Goal: Information Seeking & Learning: Check status

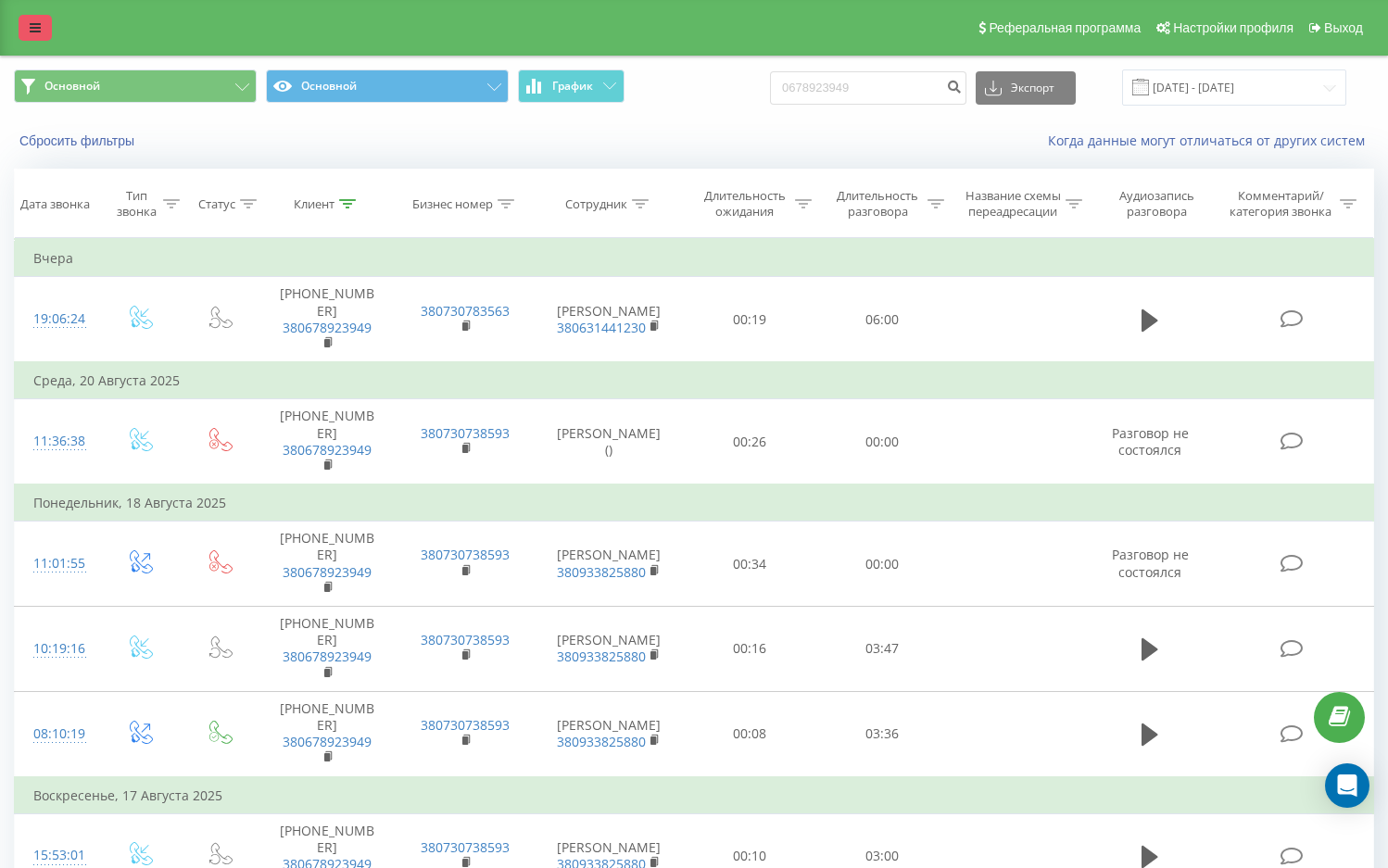
click at [29, 30] on link at bounding box center [35, 28] width 33 height 26
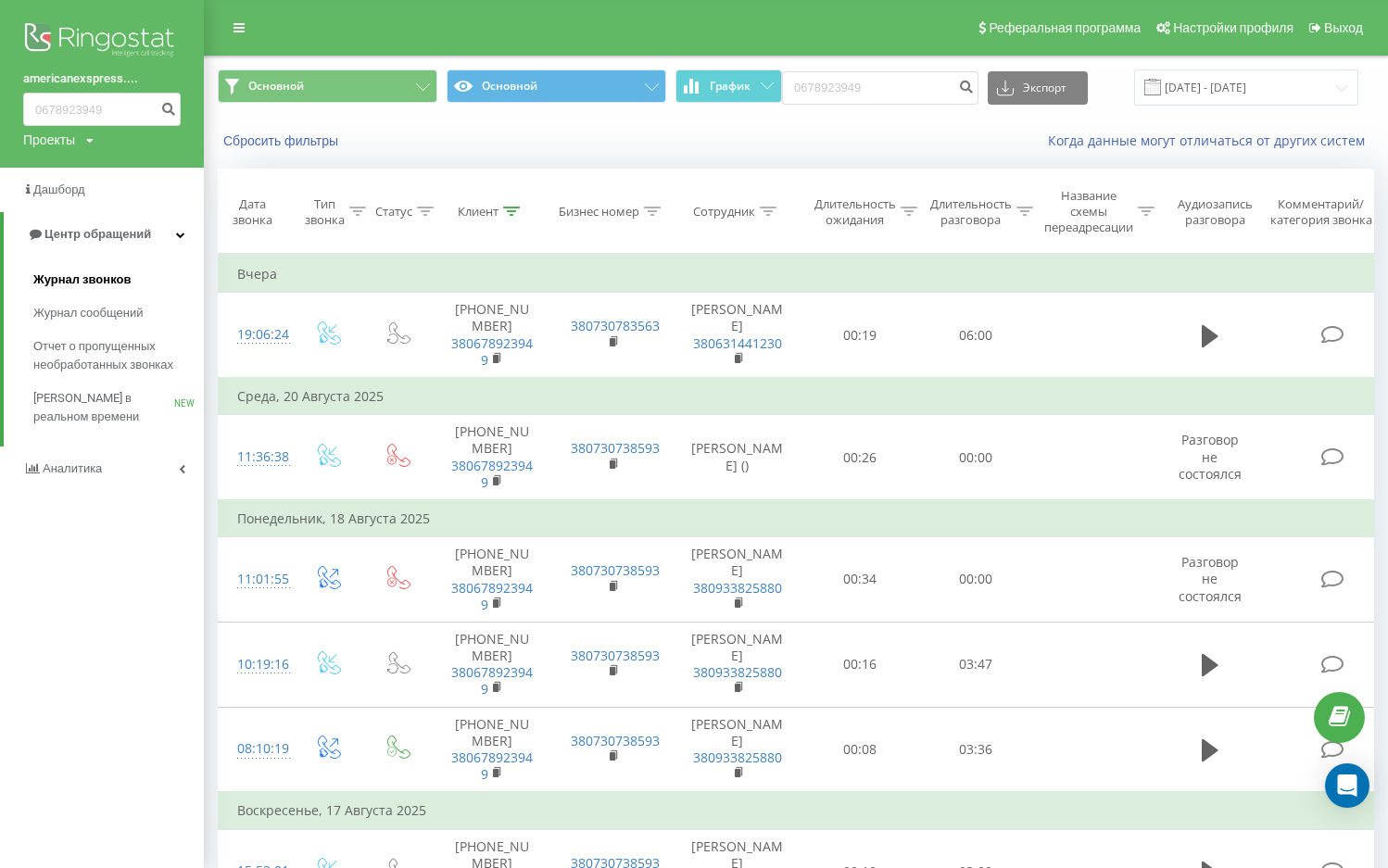
click at [121, 276] on span "Журнал звонков" at bounding box center [82, 279] width 98 height 19
click at [124, 274] on span "Журнал звонков" at bounding box center [82, 279] width 98 height 19
click at [107, 280] on span "Журнал звонков" at bounding box center [82, 279] width 98 height 19
click at [96, 322] on span "Журнал сообщений" at bounding box center [91, 313] width 117 height 19
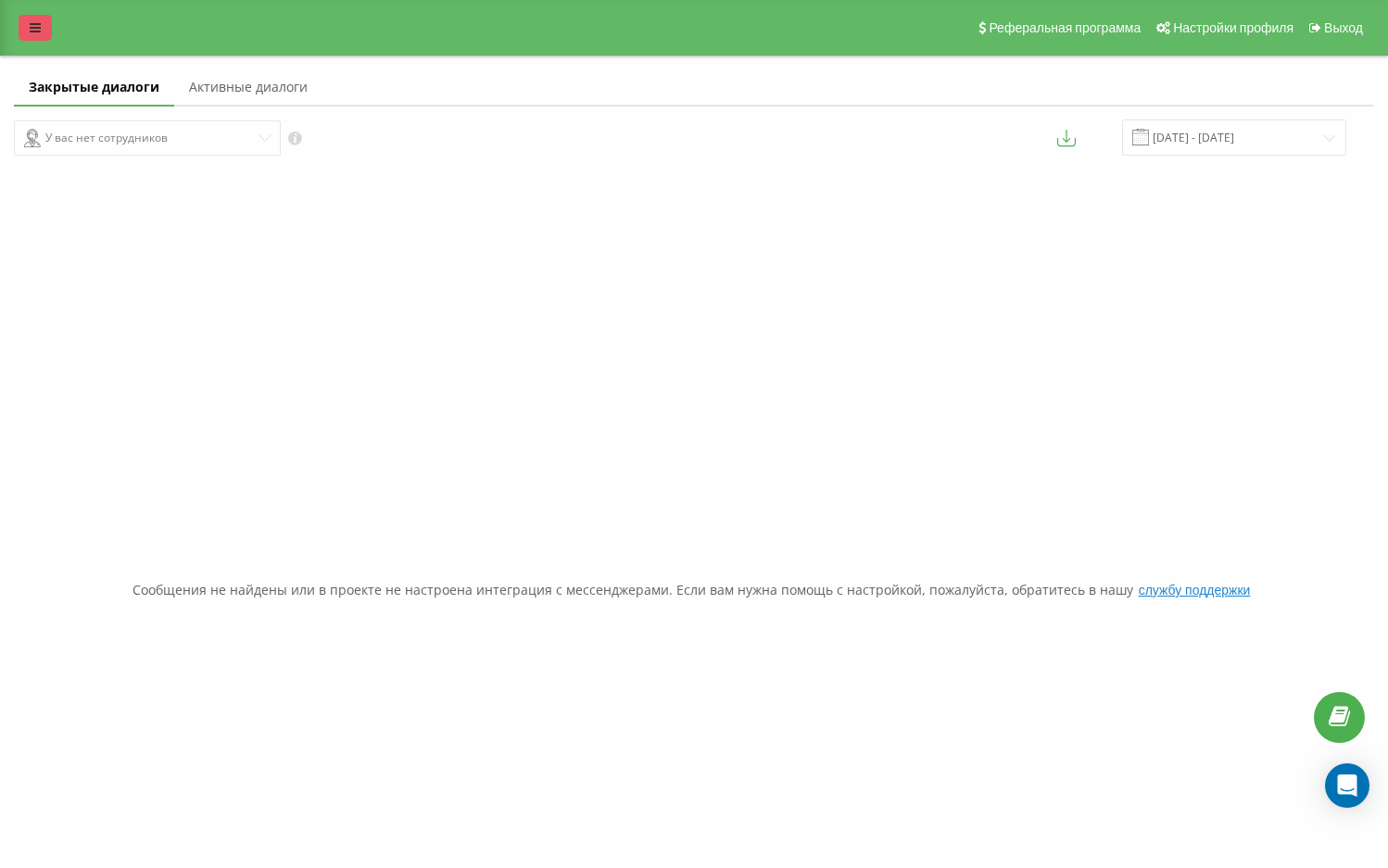
click at [34, 32] on icon at bounding box center [35, 27] width 11 height 13
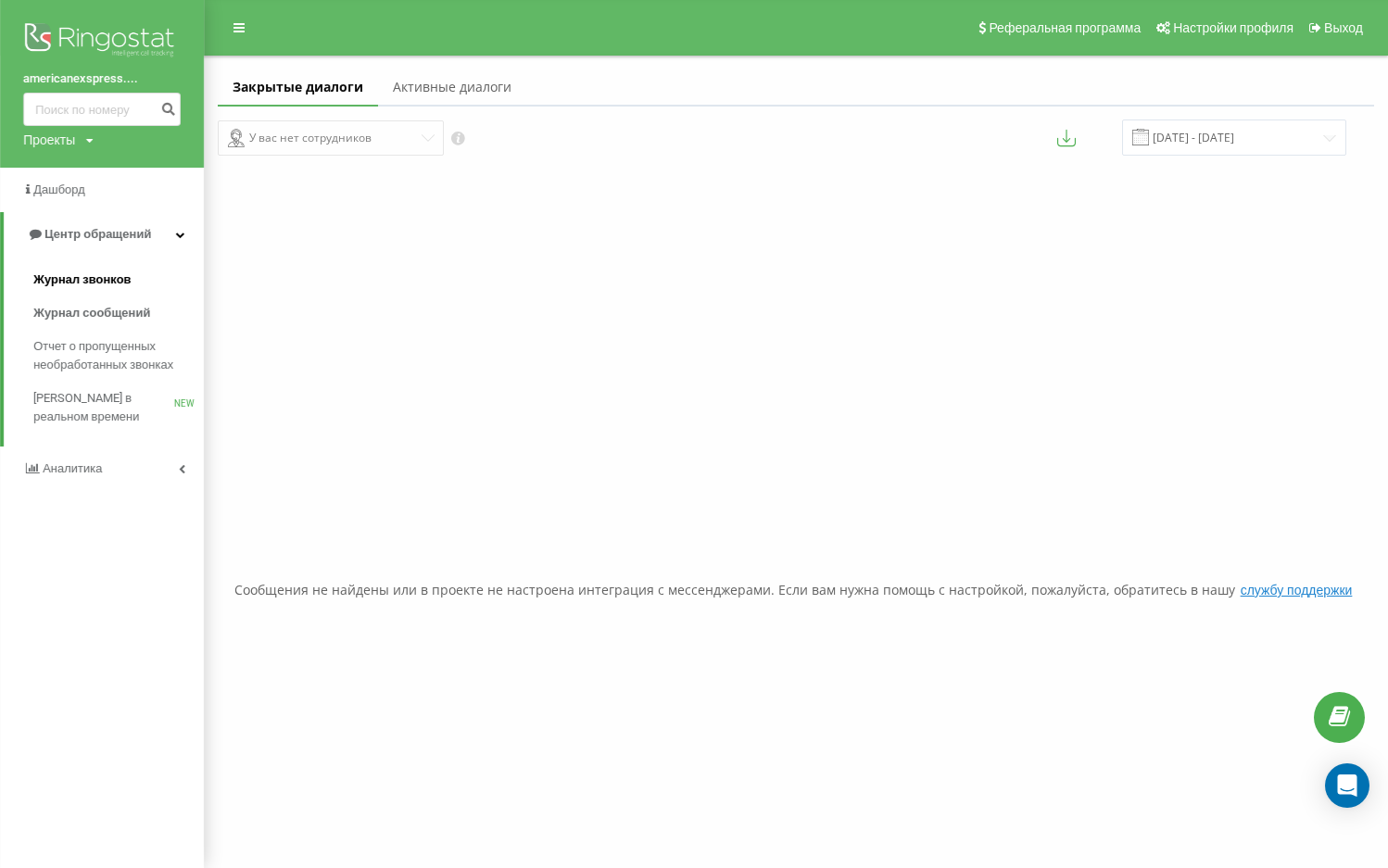
click at [84, 283] on span "Журнал звонков" at bounding box center [82, 279] width 98 height 19
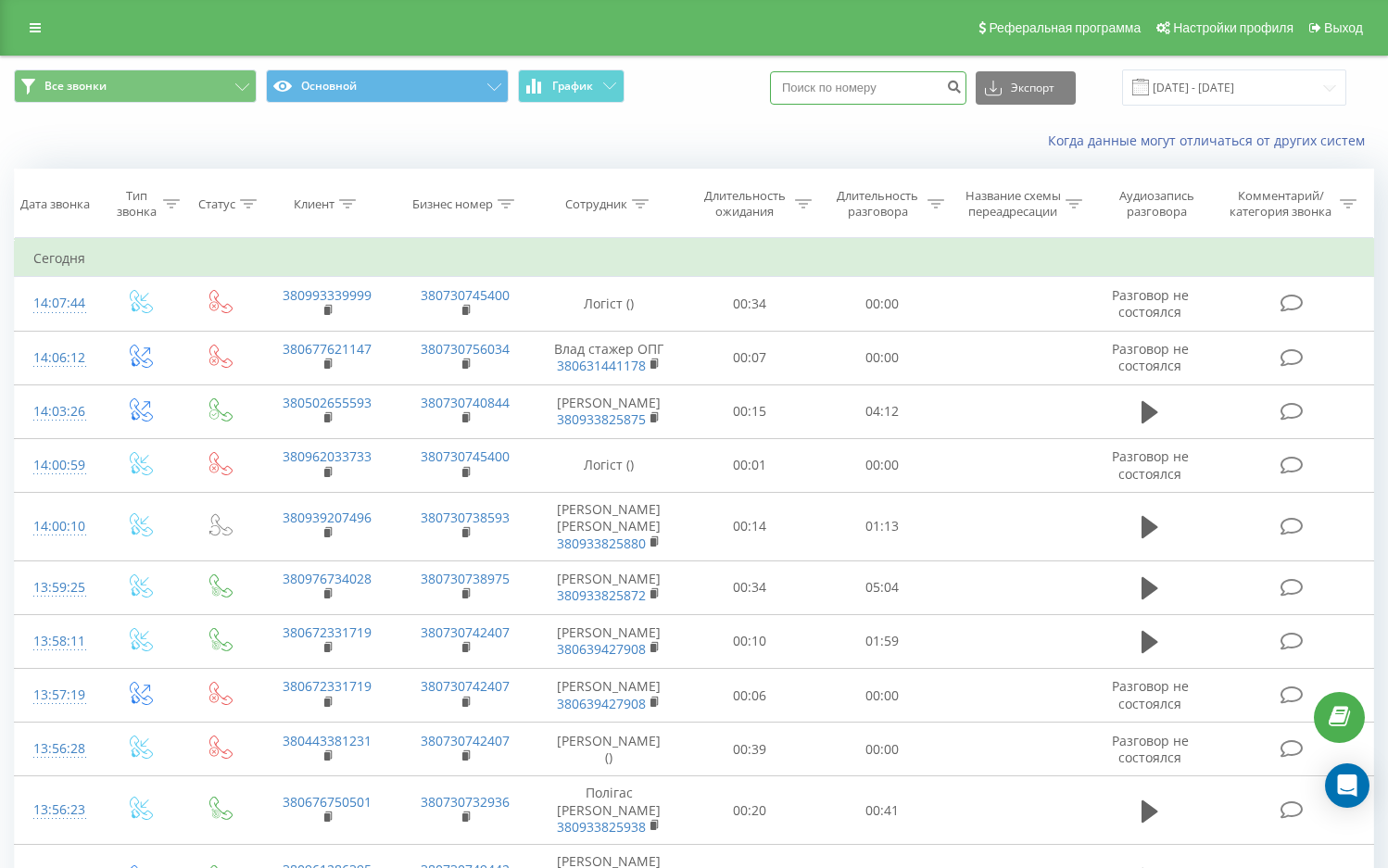
click at [846, 87] on input at bounding box center [868, 88] width 197 height 33
paste input "380638729688"
type input "380638729688"
click at [962, 90] on icon "submit" at bounding box center [954, 84] width 16 height 11
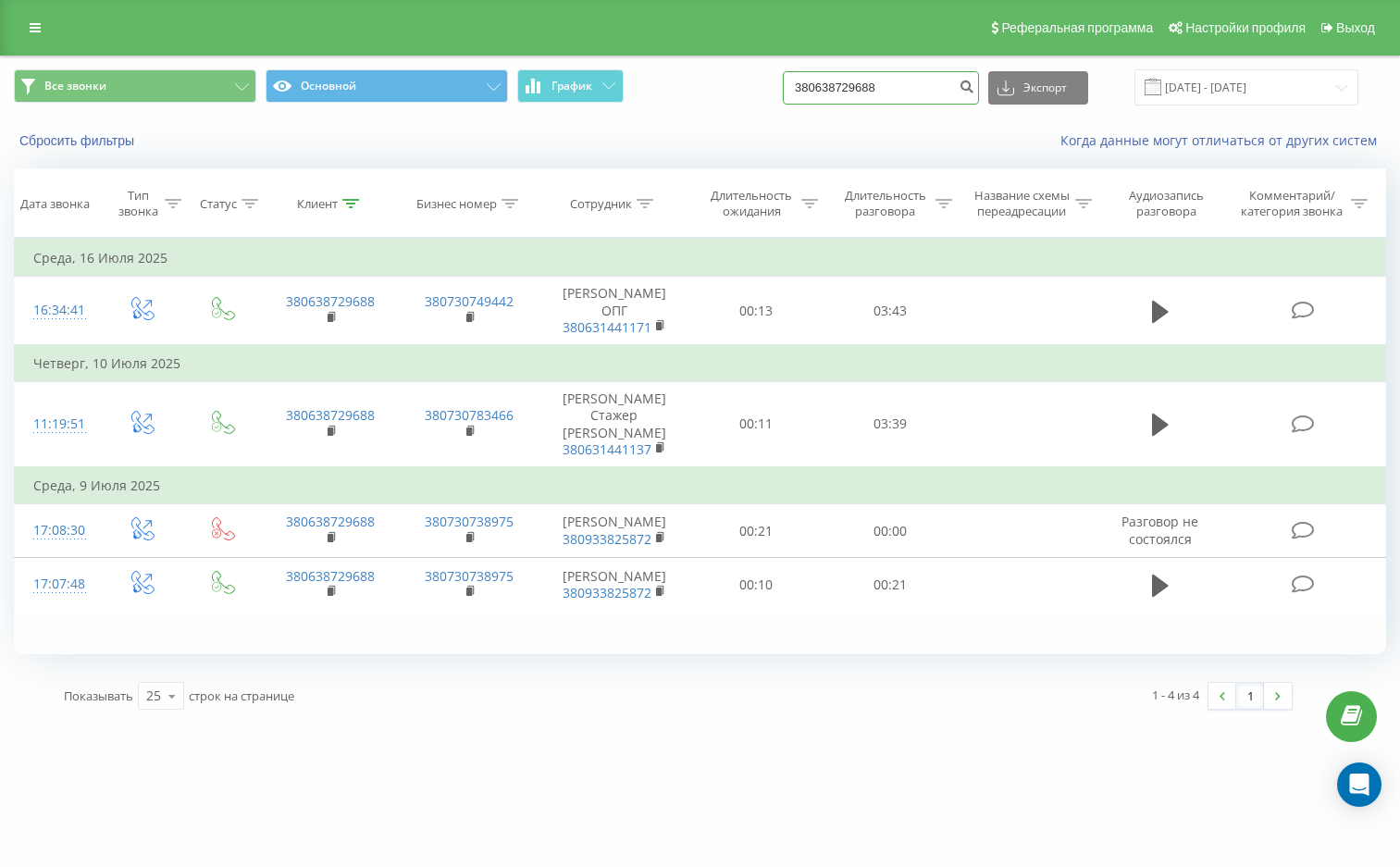
click at [906, 85] on input "380638729688" at bounding box center [881, 88] width 196 height 33
drag, startPoint x: 906, startPoint y: 85, endPoint x: 774, endPoint y: 75, distance: 132.4
click at [774, 75] on div "Все звонки Основной График 380638729688 Экспорт .csv .xls .xlsx 22.05.2025 - 22…" at bounding box center [700, 88] width 1372 height 36
paste input "4606999"
type input "380634606999"
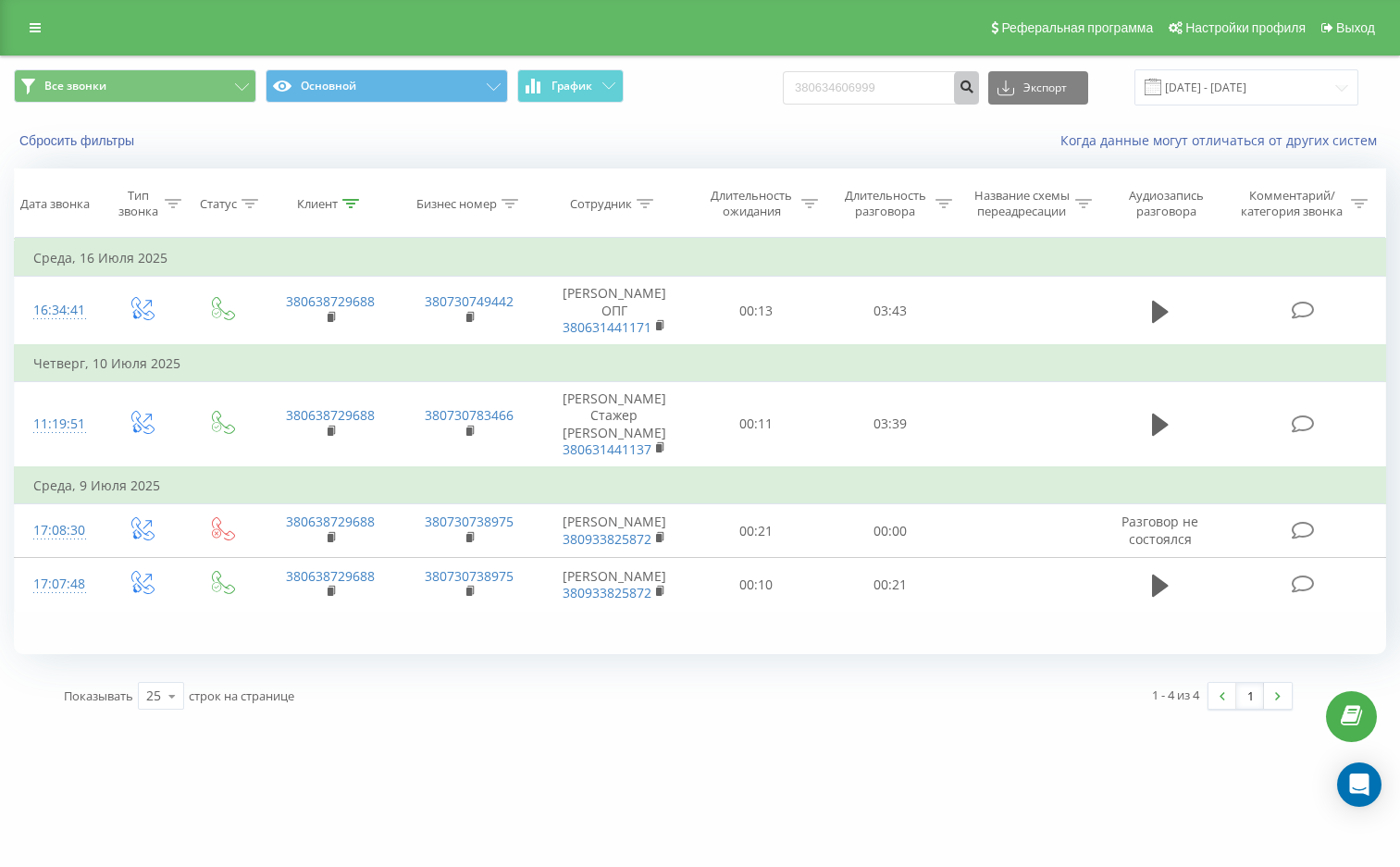
click at [975, 85] on icon "submit" at bounding box center [967, 84] width 16 height 11
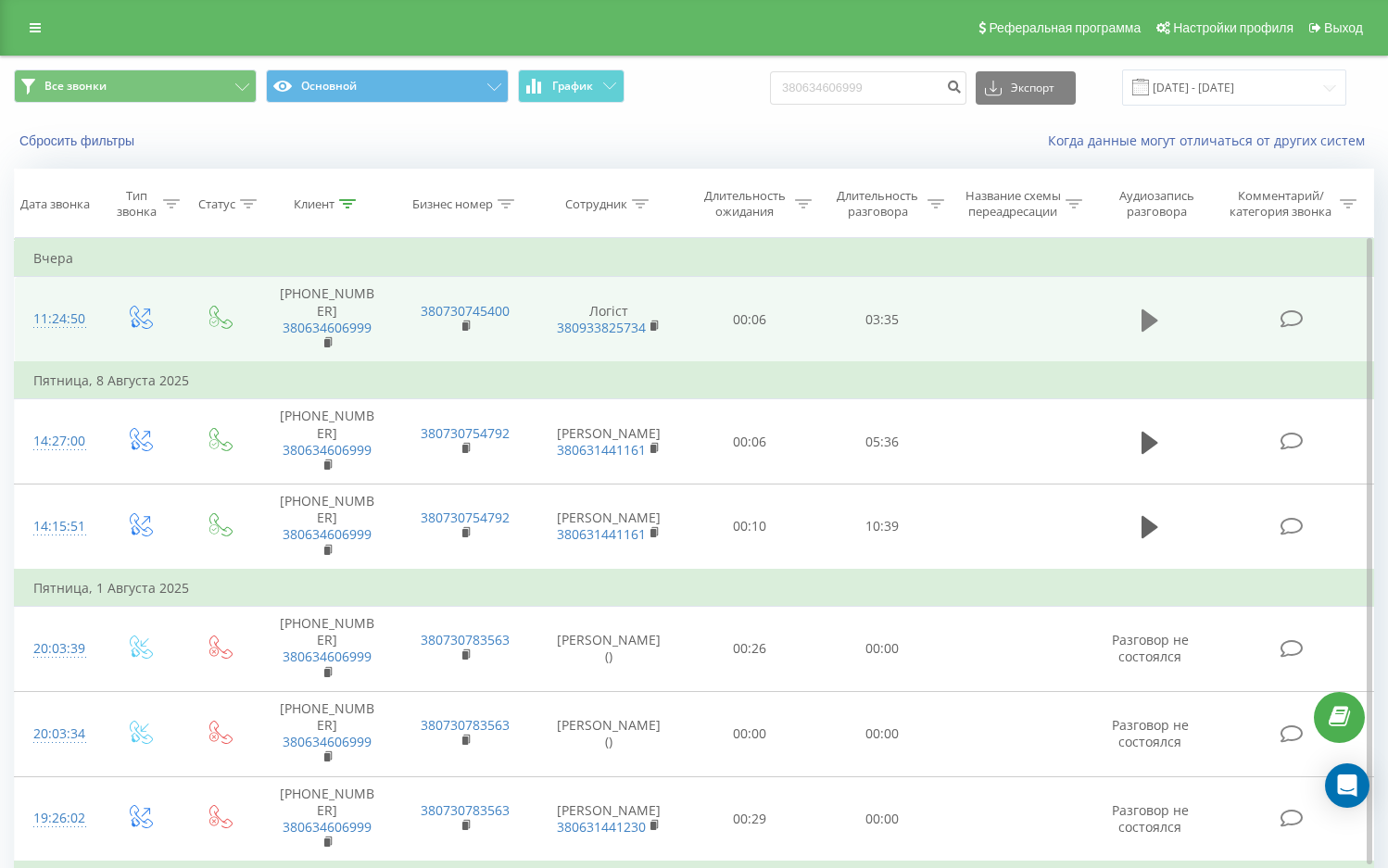
click at [1144, 329] on icon at bounding box center [1150, 320] width 17 height 22
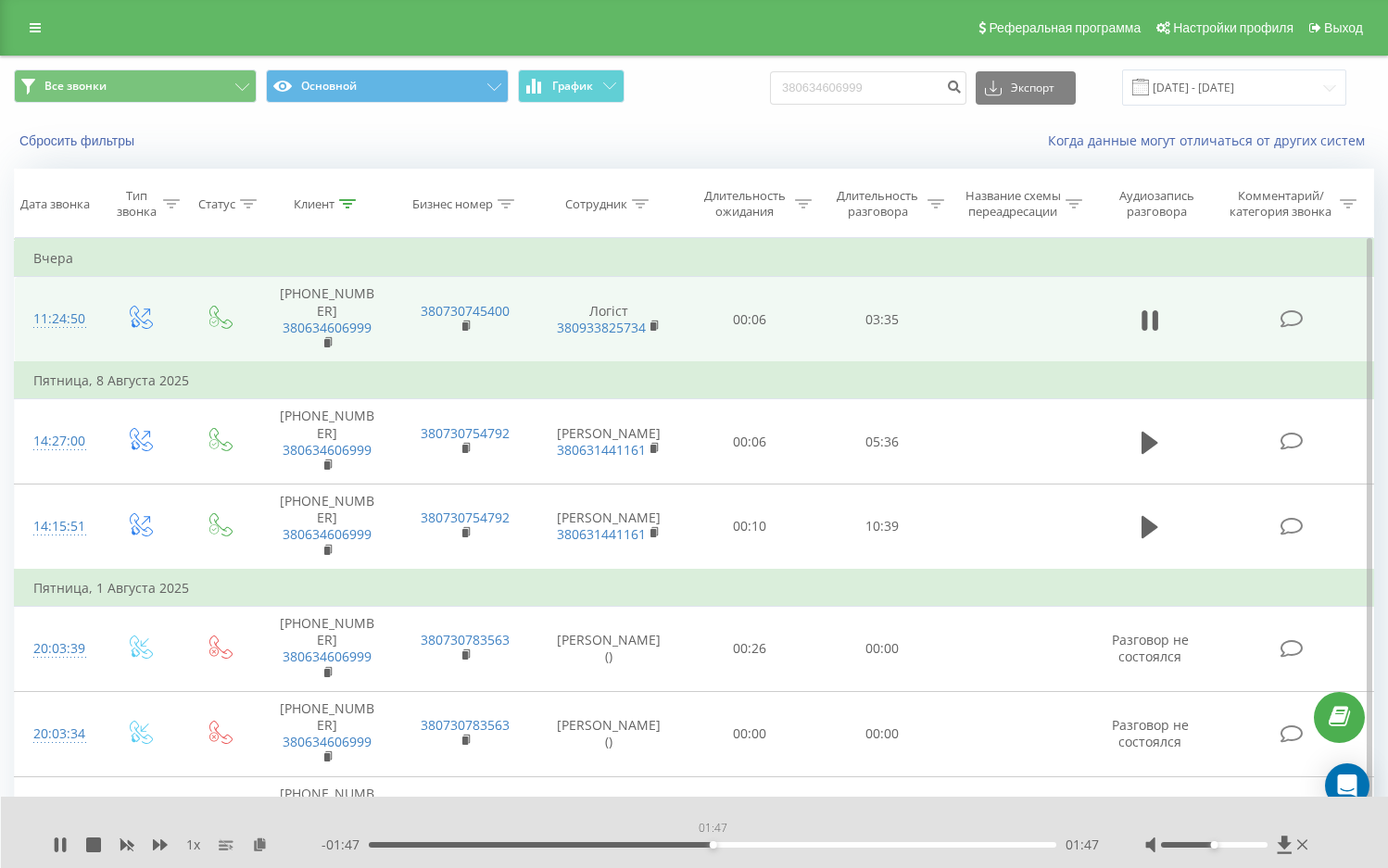
click at [712, 846] on div "01:47" at bounding box center [712, 845] width 688 height 6
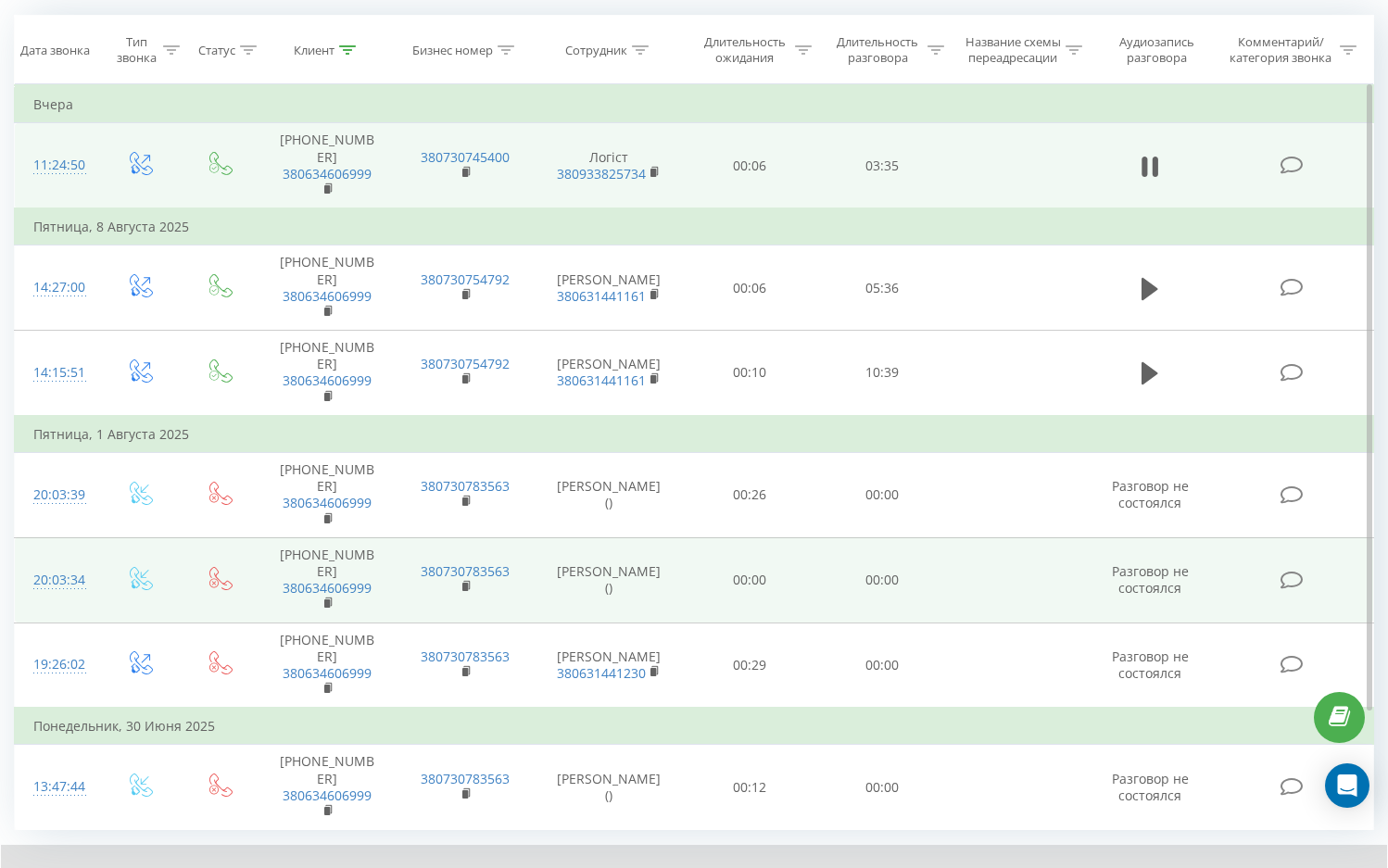
scroll to position [155, 0]
click at [325, 599] on rect at bounding box center [327, 603] width 6 height 8
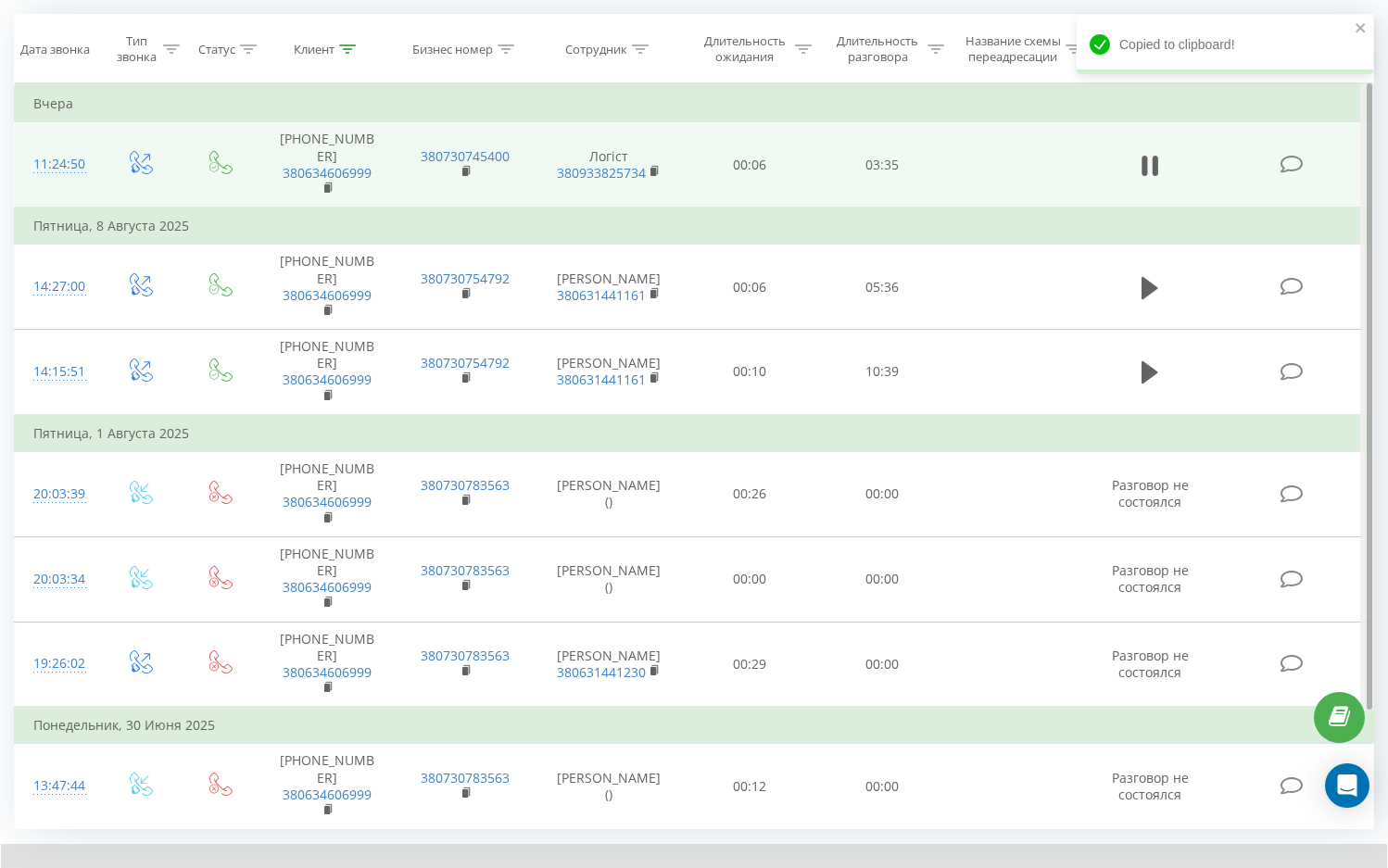
click at [1364, 246] on div at bounding box center [1367, 397] width 14 height 628
